Goal: Information Seeking & Learning: Learn about a topic

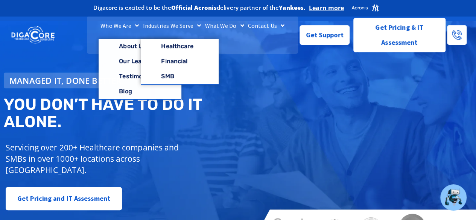
click at [152, 32] on link "Industries We Serve" at bounding box center [172, 25] width 62 height 19
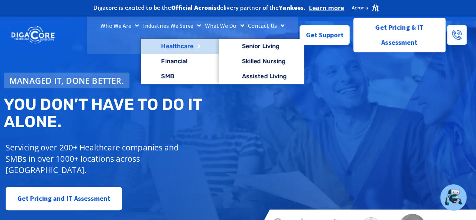
click at [171, 54] on link "Healthcare" at bounding box center [179, 46] width 77 height 15
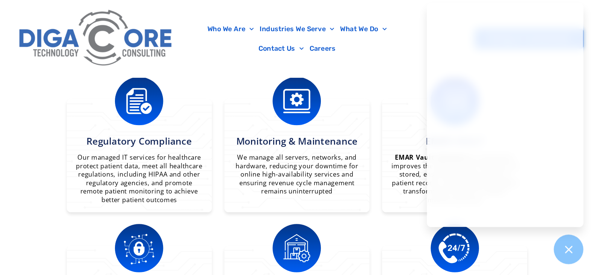
scroll to position [526, 0]
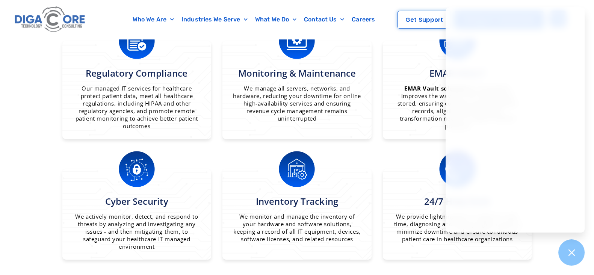
drag, startPoint x: 473, startPoint y: 7, endPoint x: 5, endPoint y: 128, distance: 483.0
click at [5, 128] on section "What we do Customized IT Solutions for Healthcare Providers Leverage our expert…" at bounding box center [297, 132] width 594 height 440
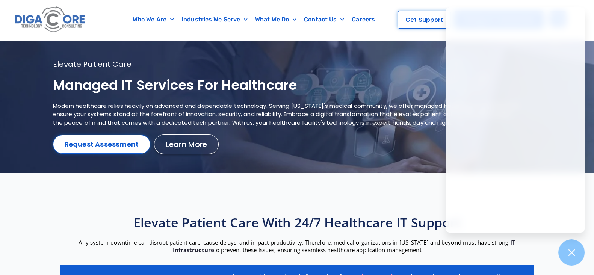
scroll to position [0, 0]
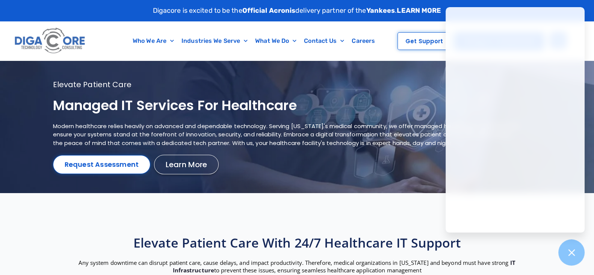
click at [421, 158] on div "Elevate patient care Managed IT services for healthcare Modern healthcare relie…" at bounding box center [297, 127] width 489 height 95
click at [475, 220] on div at bounding box center [571, 252] width 27 height 27
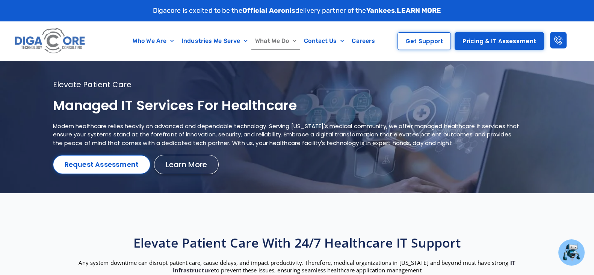
click at [276, 38] on link "What We Do" at bounding box center [275, 40] width 49 height 17
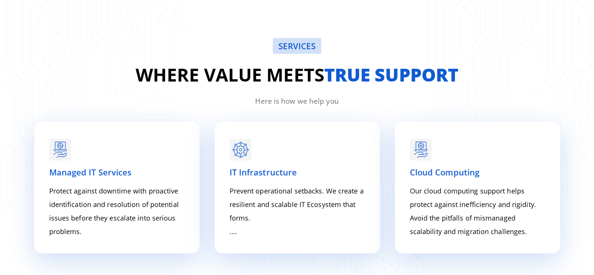
scroll to position [921, 0]
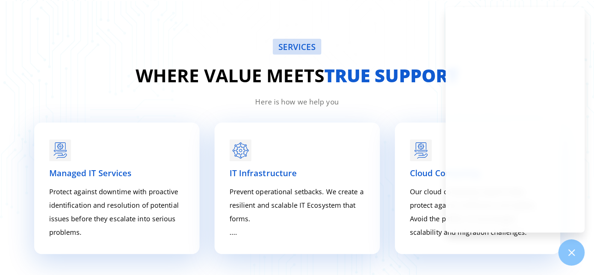
drag, startPoint x: 244, startPoint y: 149, endPoint x: 148, endPoint y: 45, distance: 141.5
click at [148, 45] on div "SERVICES" at bounding box center [297, 47] width 541 height 16
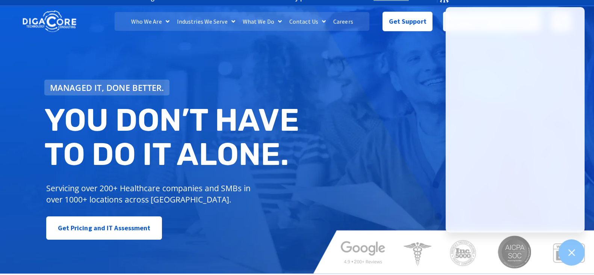
scroll to position [0, 0]
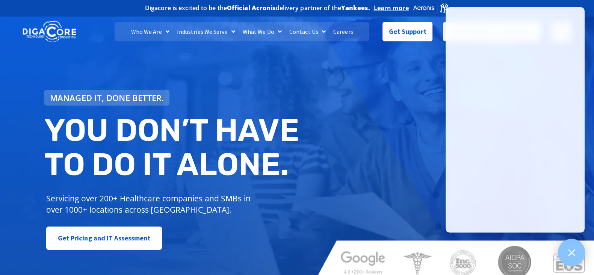
click at [569, 250] on icon at bounding box center [571, 252] width 7 height 7
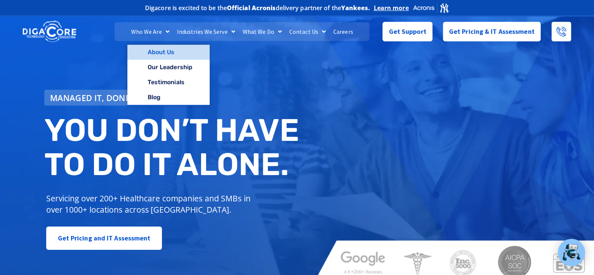
click at [167, 52] on link "About Us" at bounding box center [168, 52] width 82 height 15
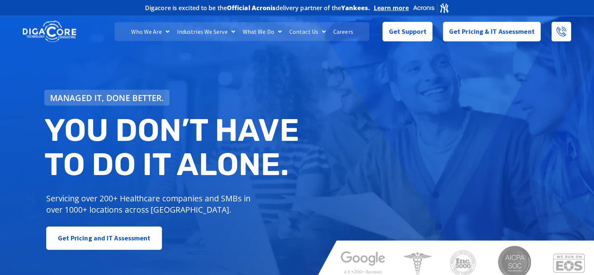
click at [295, 29] on link "Contact Us" at bounding box center [308, 31] width 44 height 19
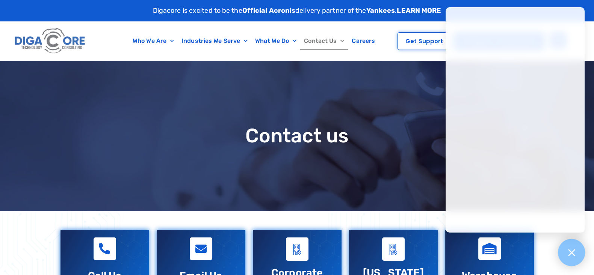
click at [573, 247] on div at bounding box center [571, 252] width 27 height 27
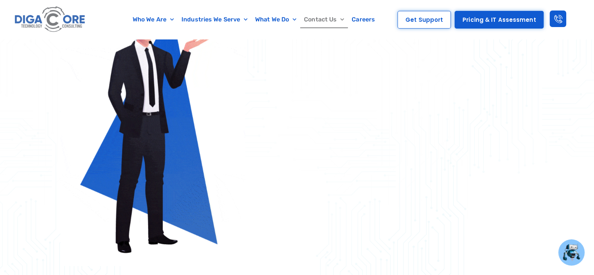
scroll to position [376, 0]
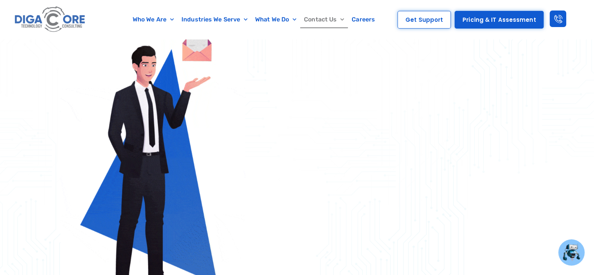
click at [50, 23] on img at bounding box center [50, 20] width 75 height 32
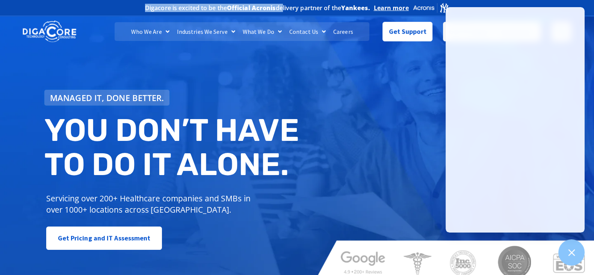
drag, startPoint x: 133, startPoint y: 6, endPoint x: 280, endPoint y: 9, distance: 146.6
click at [280, 9] on div "Digacore is excited to be the Official Acronis delivery partner of the Yankees.…" at bounding box center [297, 8] width 489 height 16
click at [277, 6] on h2 "Digacore is excited to be the Official Acronis delivery partner of the Yankees." at bounding box center [257, 8] width 225 height 6
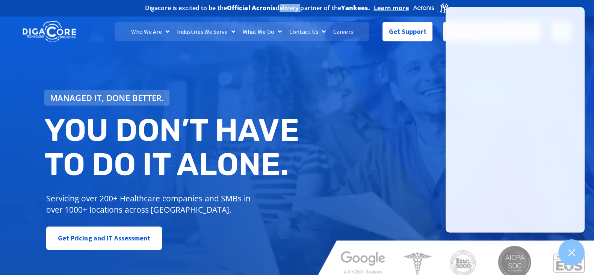
click at [277, 6] on h2 "Digacore is excited to be the Official Acronis delivery partner of the Yankees." at bounding box center [257, 8] width 225 height 6
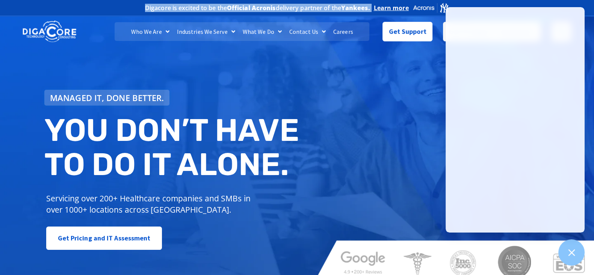
click at [277, 6] on h2 "Digacore is excited to be the Official Acronis delivery partner of the Yankees." at bounding box center [257, 8] width 225 height 6
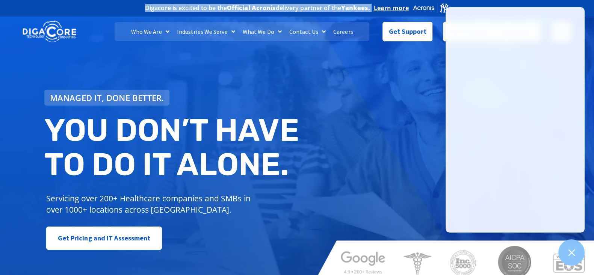
click at [277, 6] on h2 "Digacore is excited to be the Official Acronis delivery partner of the Yankees." at bounding box center [257, 8] width 225 height 6
click at [574, 251] on icon at bounding box center [572, 253] width 10 height 10
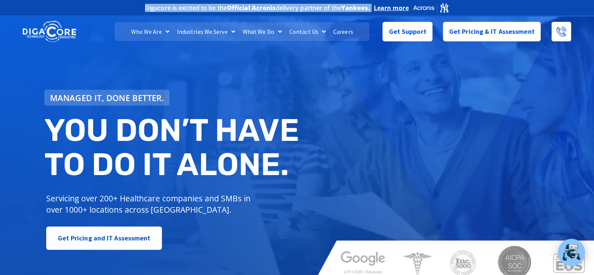
click at [91, 9] on div "Digacore is excited to be the Official Acronis delivery partner of the Yankees.…" at bounding box center [297, 8] width 489 height 16
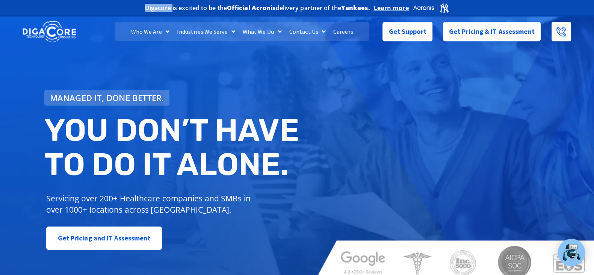
click at [91, 9] on div "Digacore is excited to be the Official Acronis delivery partner of the Yankees.…" at bounding box center [297, 8] width 489 height 16
click at [503, 5] on div "Digacore is excited to be the Official Acronis delivery partner of the Yankees.…" at bounding box center [297, 8] width 489 height 16
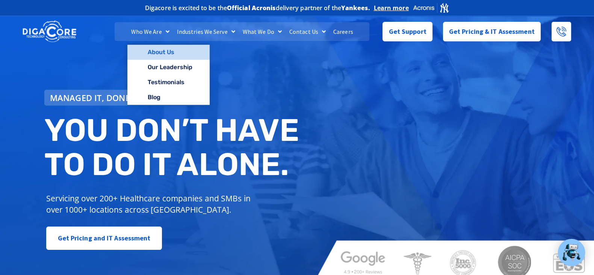
click at [166, 48] on link "About Us" at bounding box center [168, 52] width 82 height 15
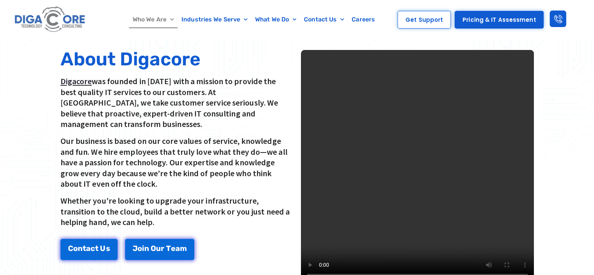
click at [409, 179] on video at bounding box center [417, 166] width 233 height 233
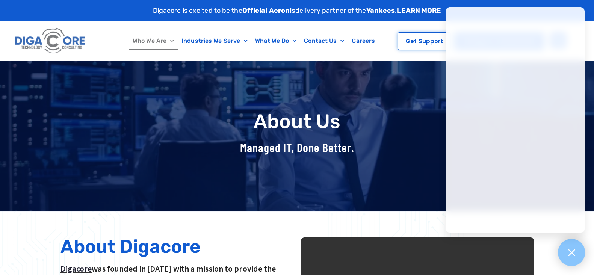
click at [567, 253] on icon at bounding box center [572, 253] width 10 height 10
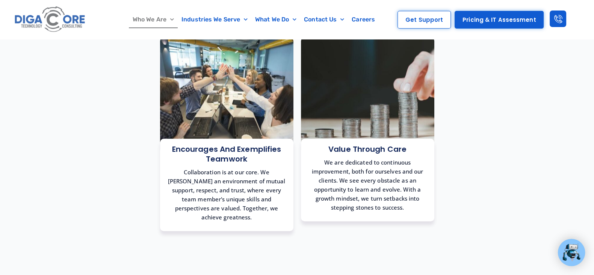
scroll to position [751, 0]
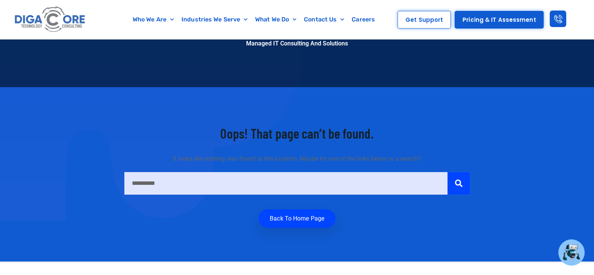
scroll to position [282, 0]
